Goal: Information Seeking & Learning: Learn about a topic

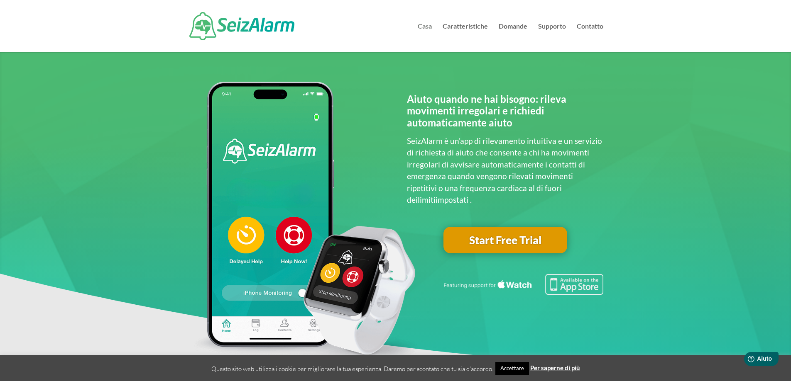
click at [422, 27] on font "Casa" at bounding box center [425, 26] width 14 height 8
click at [465, 26] on font "Caratteristiche" at bounding box center [464, 26] width 45 height 8
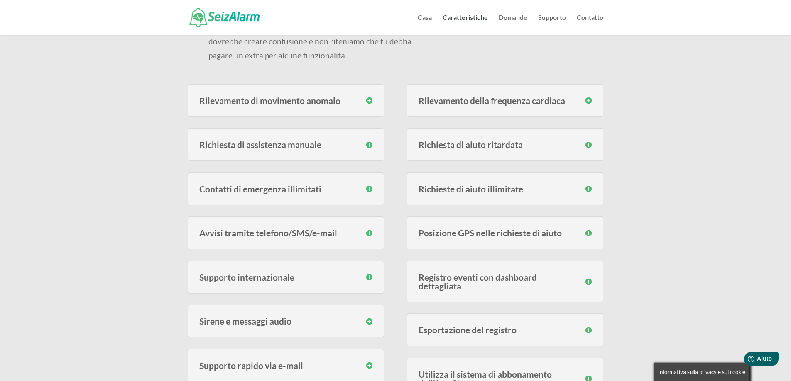
scroll to position [166, 0]
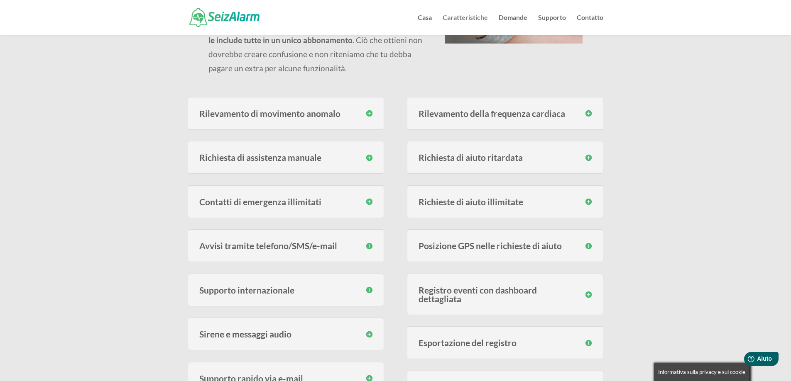
click at [474, 17] on font "Caratteristiche" at bounding box center [464, 17] width 45 height 8
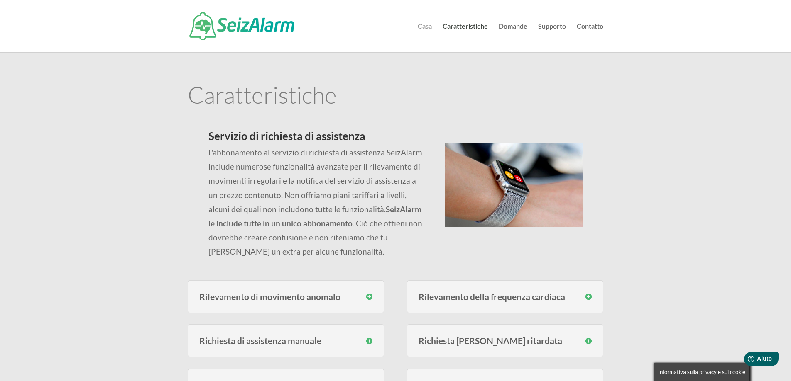
click at [425, 26] on font "Casa" at bounding box center [425, 26] width 14 height 8
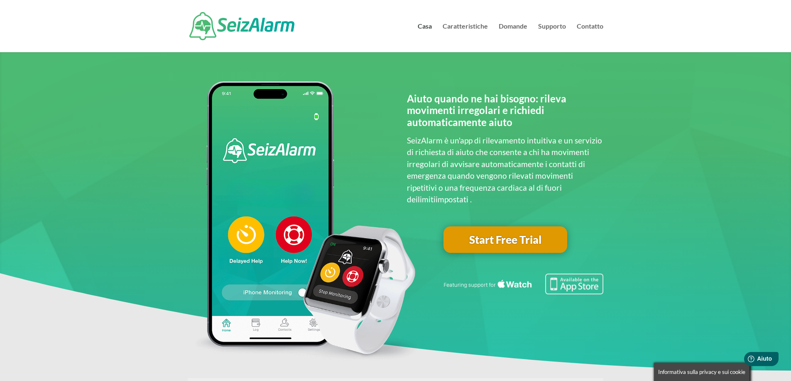
click at [572, 117] on h2 "Aiuto quando ne hai bisogno: rileva movimenti irregolari e richiedi automaticam…" at bounding box center [505, 113] width 196 height 40
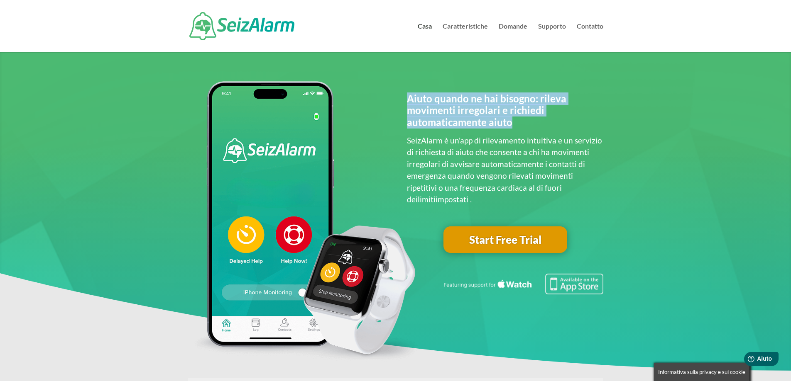
drag, startPoint x: 511, startPoint y: 123, endPoint x: 407, endPoint y: 102, distance: 106.3
click at [407, 102] on h2 "Aiuto quando ne hai bisogno: rileva movimenti irregolari e richiedi automaticam…" at bounding box center [505, 113] width 196 height 40
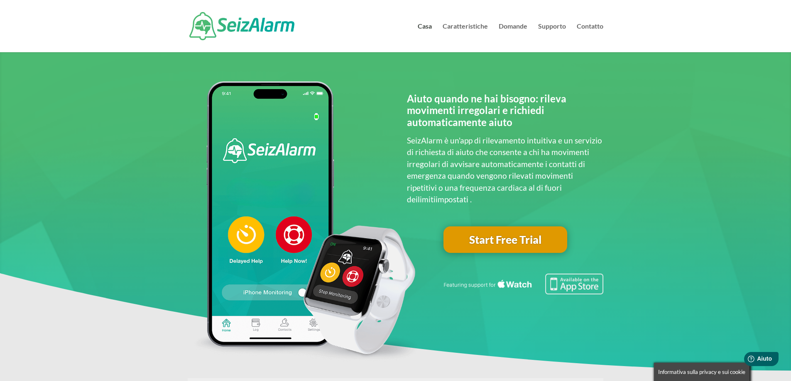
click at [616, 122] on span at bounding box center [395, 258] width 791 height 433
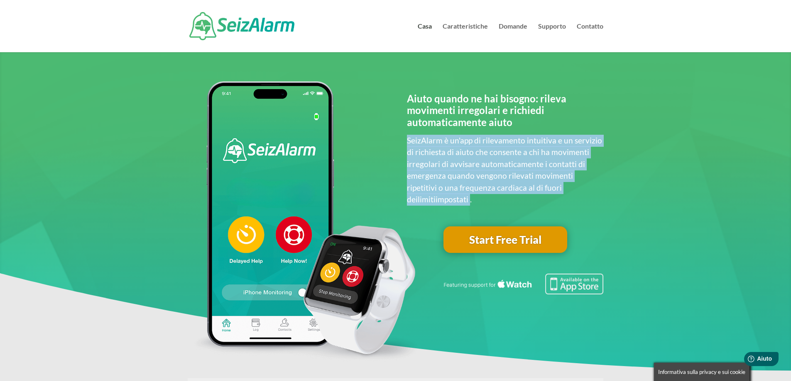
drag, startPoint x: 407, startPoint y: 139, endPoint x: 591, endPoint y: 188, distance: 190.6
click at [591, 188] on p "SeizAlarm è un'app di rilevamento intuitiva e un servizio di richiesta di aiuto…" at bounding box center [505, 170] width 196 height 71
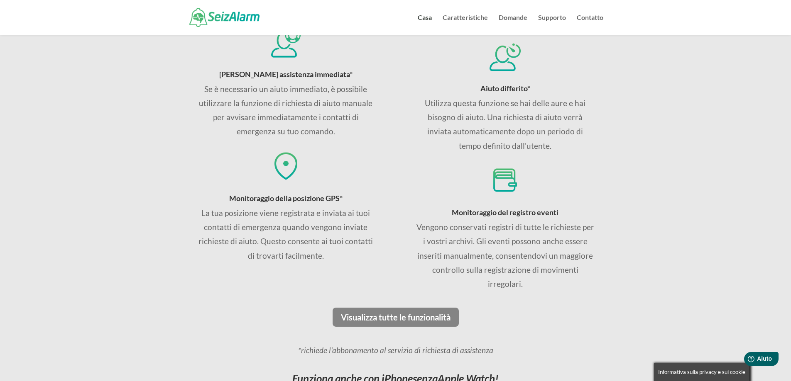
scroll to position [581, 0]
